Goal: Task Accomplishment & Management: Manage account settings

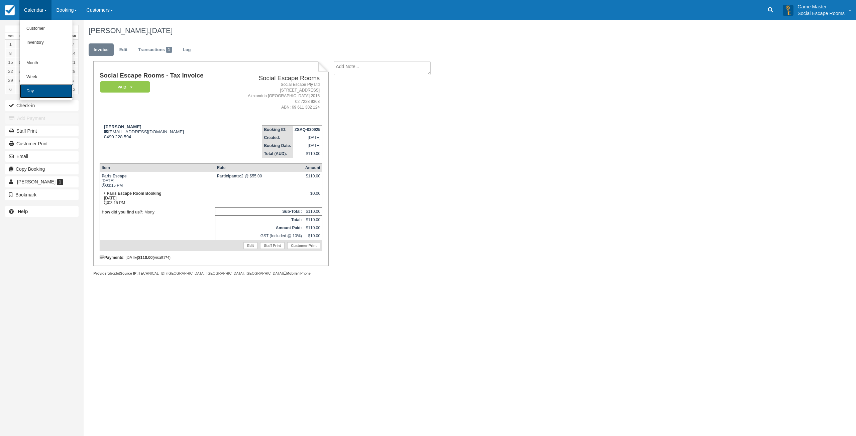
click at [45, 90] on link "Day" at bounding box center [46, 91] width 53 height 14
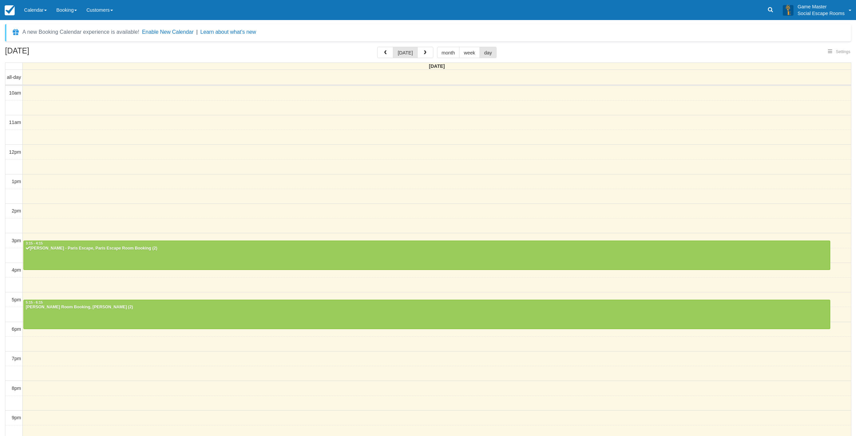
select select
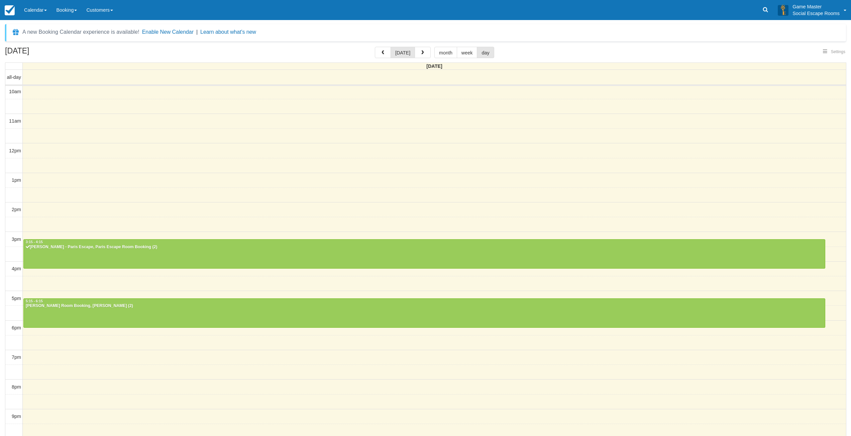
select select
click at [339, 49] on div "[DATE] [DATE] month week day" at bounding box center [425, 54] width 841 height 14
click at [4, 269] on div "[DATE] [DATE] month week day [DATE] all-day 10am 11am 12pm 1pm 2pm 3pm 4pm 5pm …" at bounding box center [425, 251] width 851 height 408
